Goal: Communication & Community: Answer question/provide support

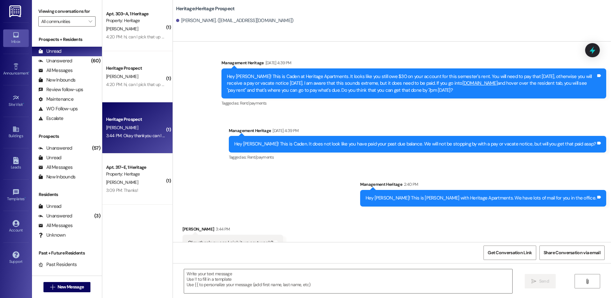
scroll to position [5634, 0]
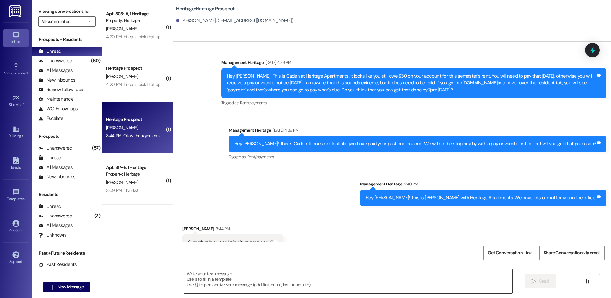
click at [212, 276] on textarea at bounding box center [348, 281] width 328 height 24
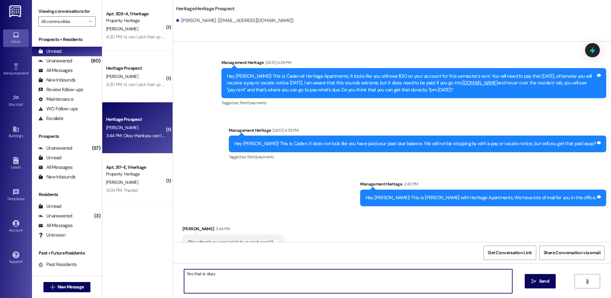
type textarea "Yes that is okay."
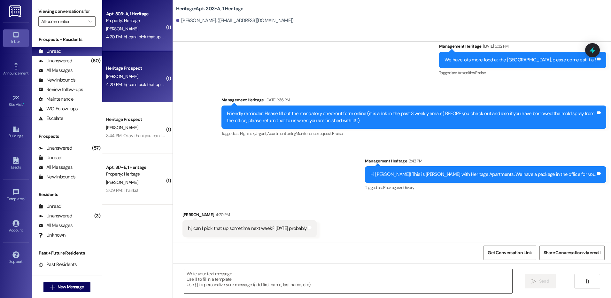
scroll to position [1944, 0]
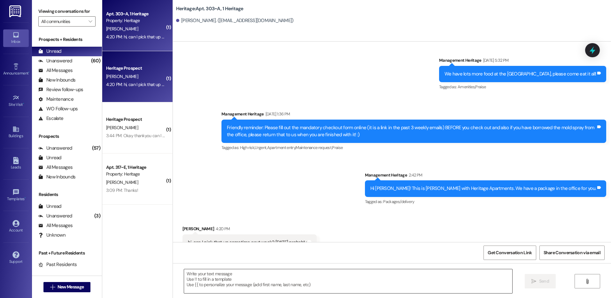
click at [245, 277] on textarea at bounding box center [348, 281] width 328 height 24
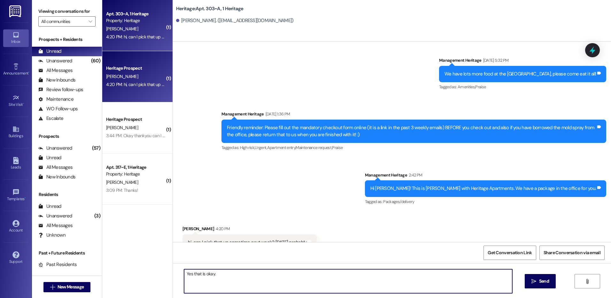
type textarea "Yes that is okay."
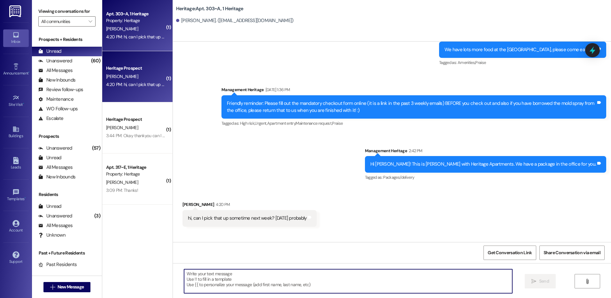
scroll to position [1989, 0]
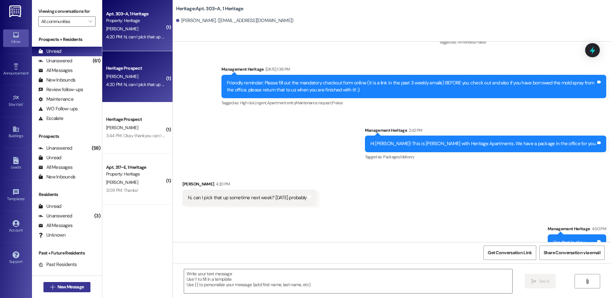
click at [81, 287] on span "New Message" at bounding box center [71, 287] width 26 height 7
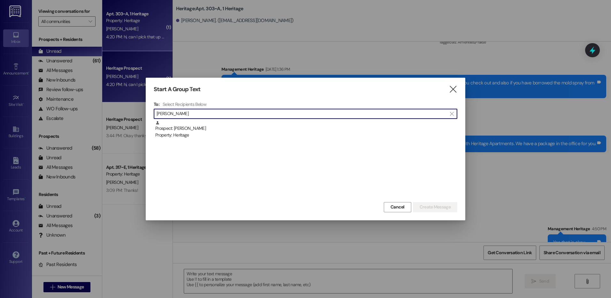
type input "[PERSON_NAME]"
click at [305, 121] on div "Prospect: [PERSON_NAME] Property: Heritage" at bounding box center [306, 161] width 304 height 80
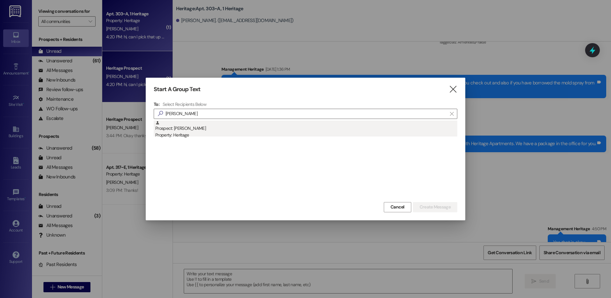
click at [339, 130] on div "Prospect: [PERSON_NAME] Property: Heritage" at bounding box center [306, 130] width 302 height 18
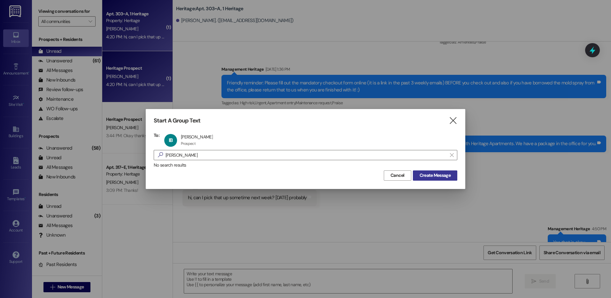
click at [449, 180] on button "Create Message" at bounding box center [435, 175] width 44 height 10
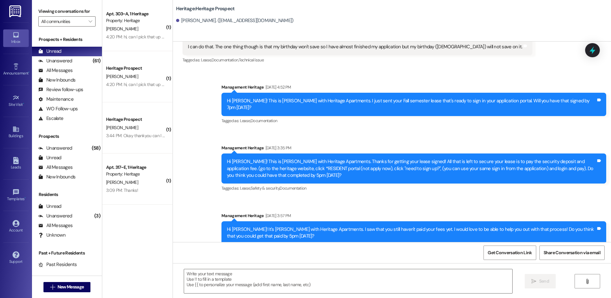
scroll to position [237, 0]
